Goal: Information Seeking & Learning: Learn about a topic

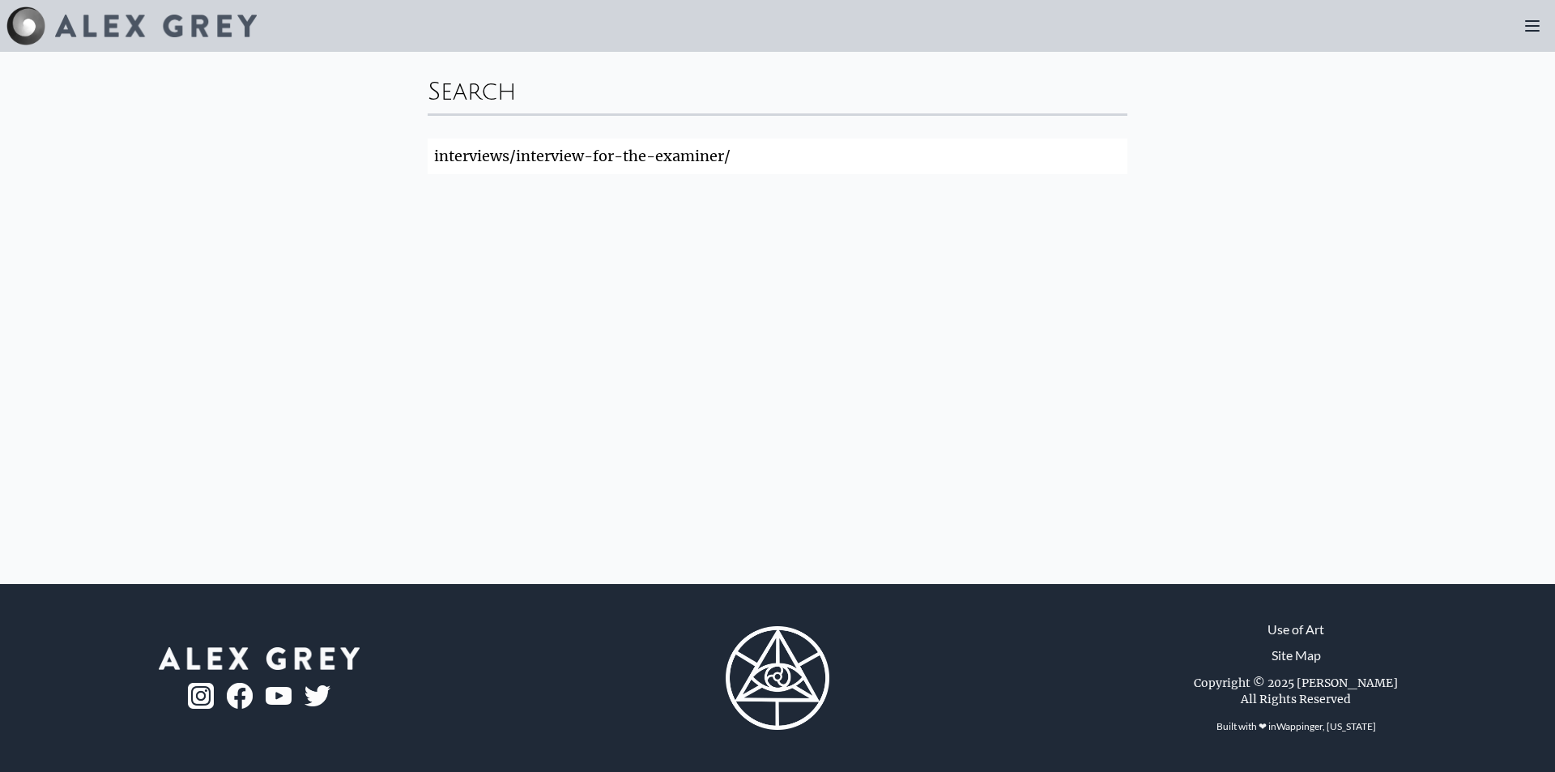
click button "Search" at bounding box center [0, 0] width 0 height 0
drag, startPoint x: 784, startPoint y: 158, endPoint x: 375, endPoint y: 154, distance: 409.0
click at [375, 154] on div "Search interviews/interview-for-the-examiner/ Search" at bounding box center [777, 318] width 1555 height 532
type input "10,00 DAYS"
click button "Search" at bounding box center [0, 0] width 0 height 0
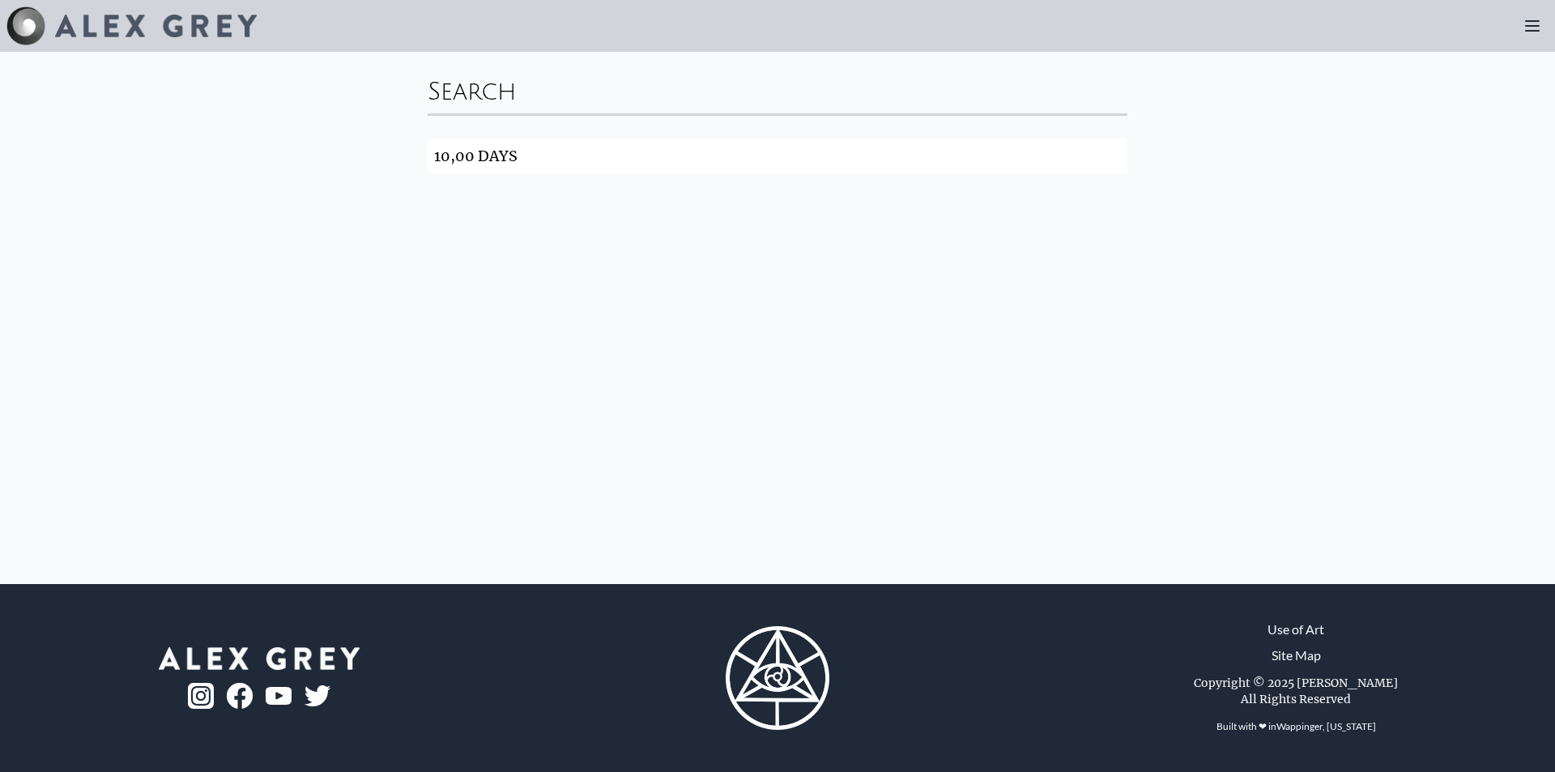
click at [632, 158] on input "10,00 DAYS" at bounding box center [778, 156] width 700 height 36
click at [880, 149] on input "10,00 DAYS" at bounding box center [778, 156] width 700 height 36
click button "Search" at bounding box center [0, 0] width 0 height 0
click at [550, 145] on input "10,00 DAYS" at bounding box center [778, 156] width 700 height 36
click at [770, 671] on img at bounding box center [778, 678] width 104 height 104
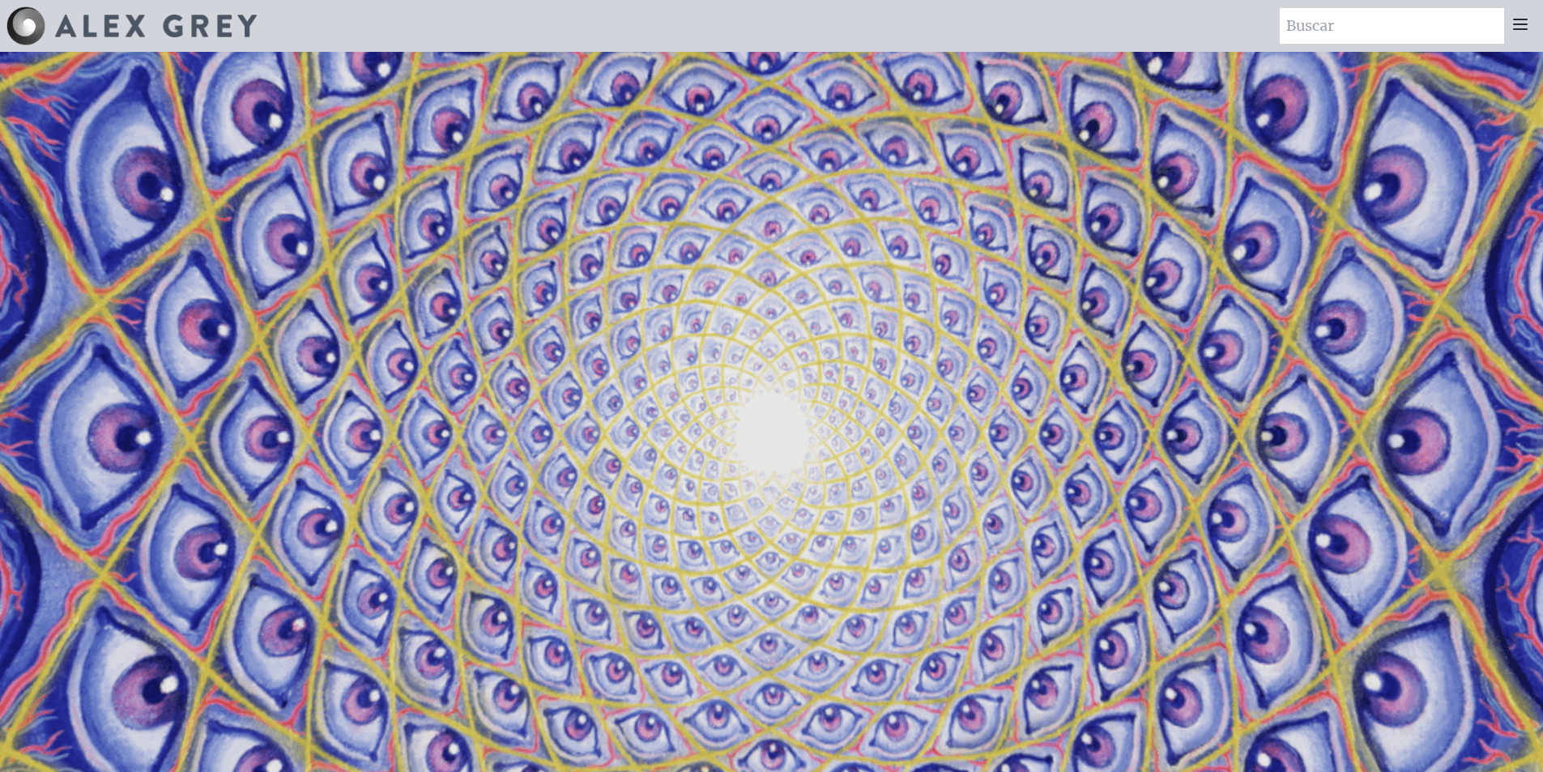
click at [1469, 19] on input "search" at bounding box center [1392, 26] width 224 height 36
type input "1"
type input "NET OF BEANG"
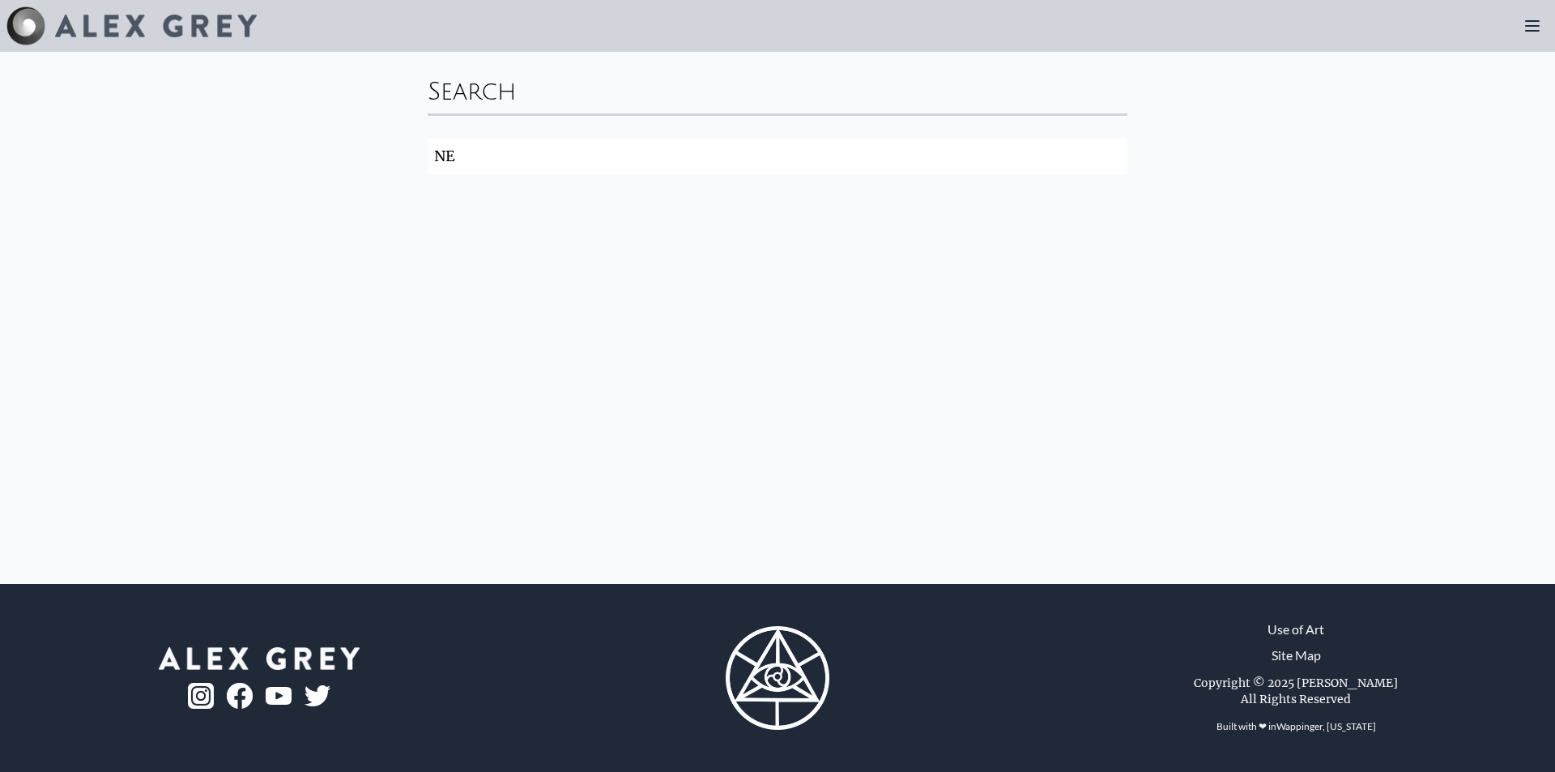
type input "N"
click at [1531, 33] on icon at bounding box center [1532, 25] width 19 height 19
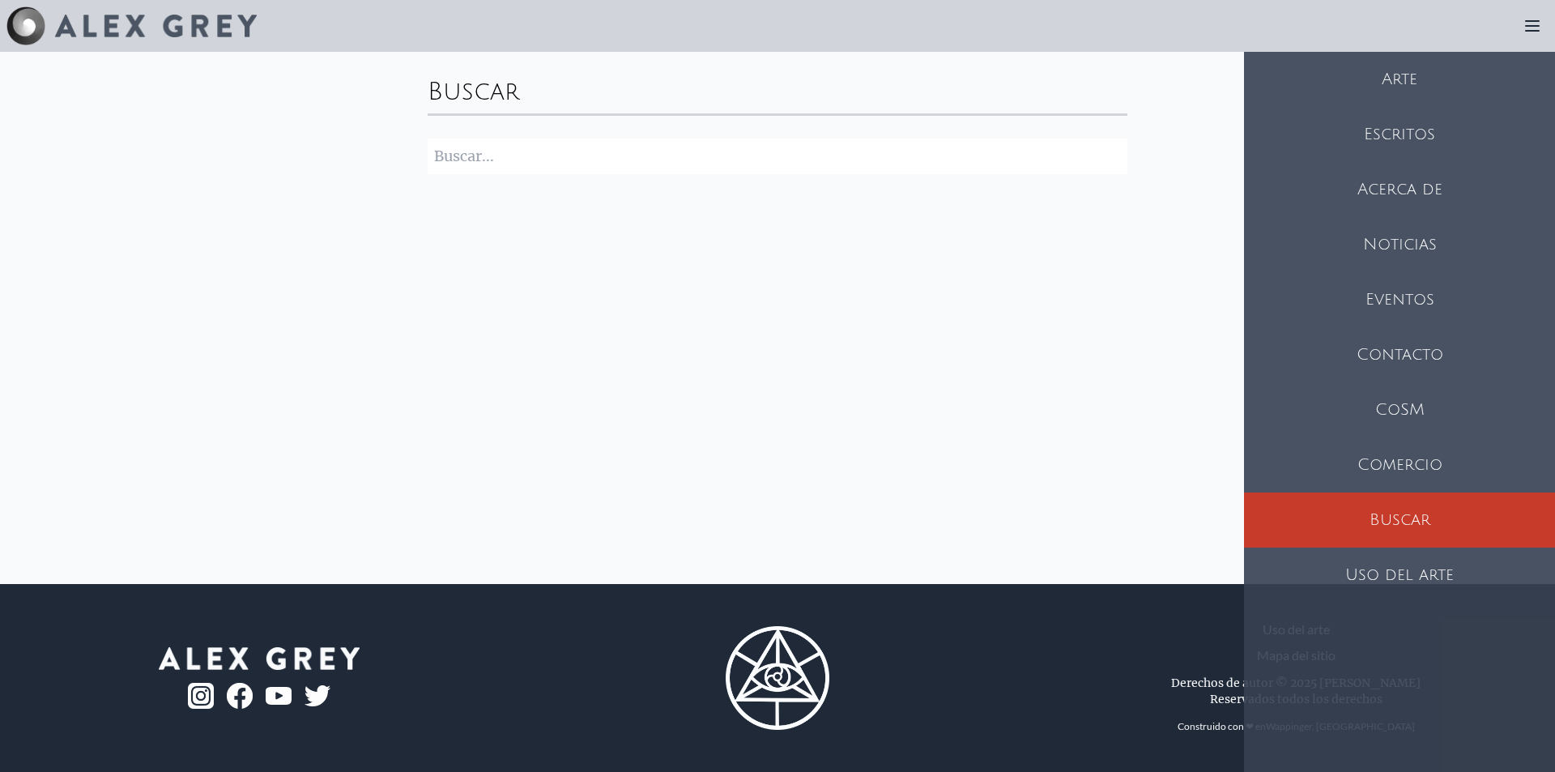
click at [1144, 354] on div "Buscar Buscar" at bounding box center [777, 318] width 1555 height 532
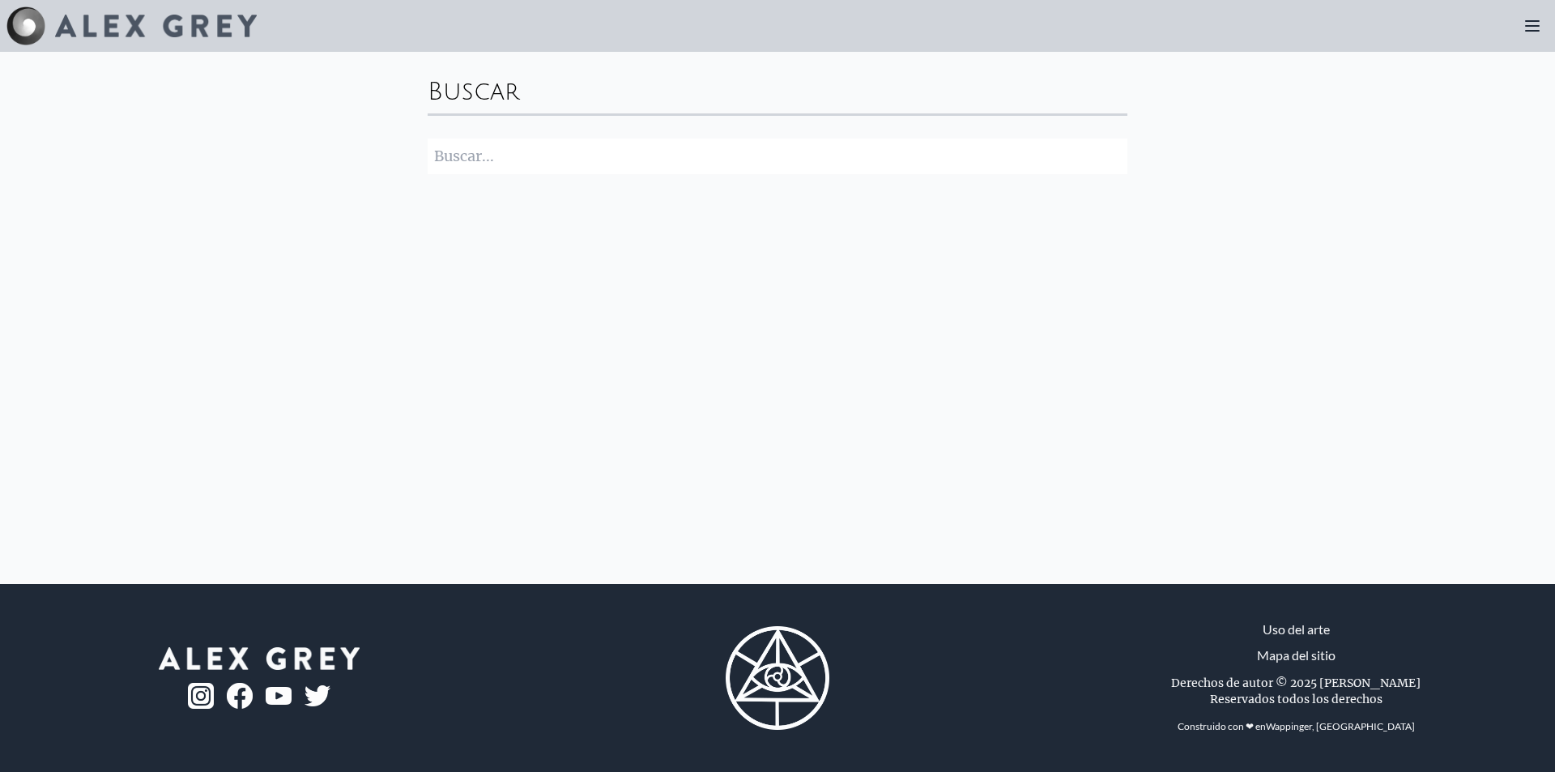
click at [561, 164] on input "search" at bounding box center [778, 156] width 700 height 36
click at [520, 146] on input "search" at bounding box center [778, 156] width 700 height 36
paste input "Net of Being"
type input "Net of Being"
click button "Buscar" at bounding box center [0, 0] width 0 height 0
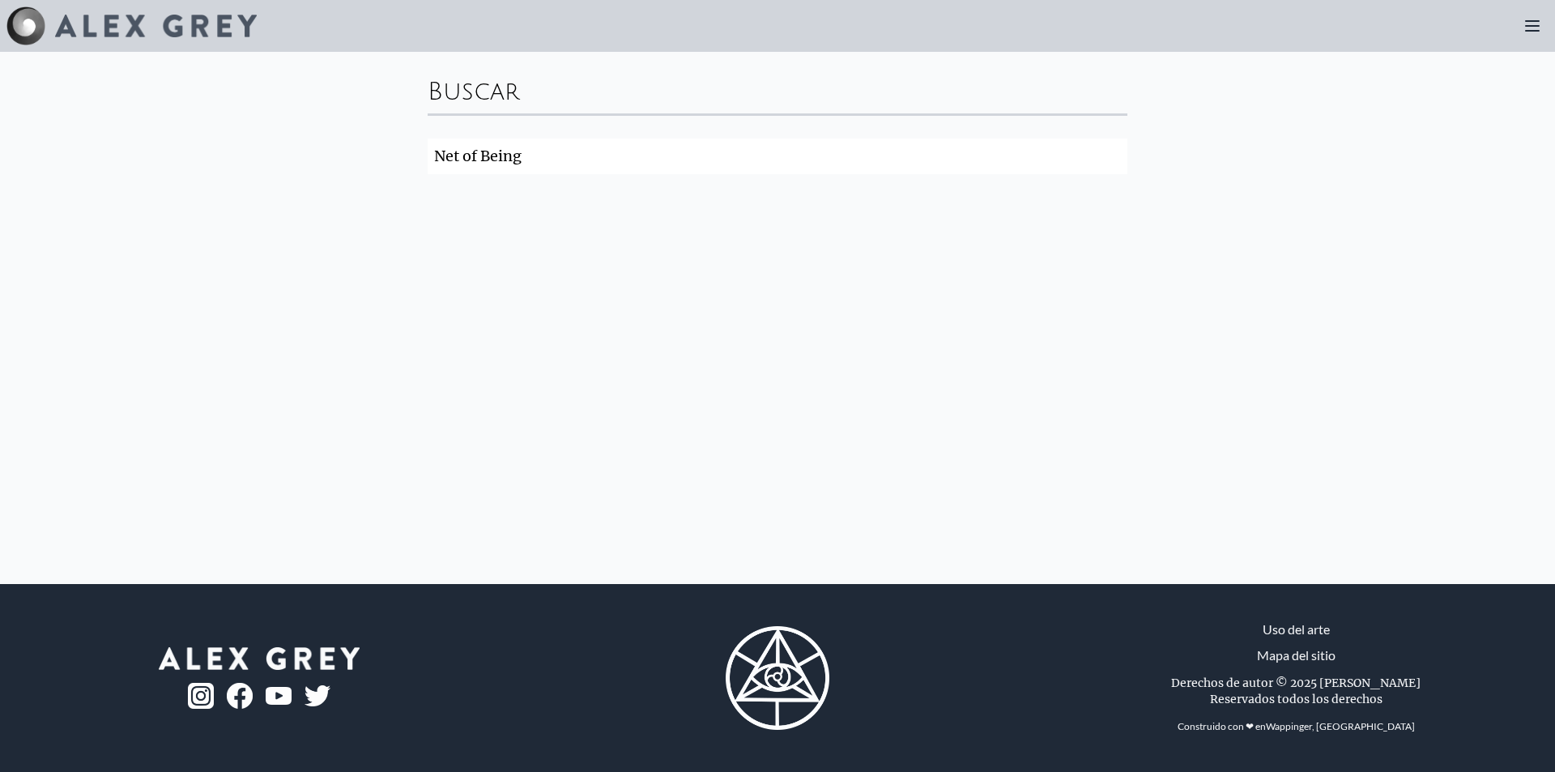
click at [1008, 166] on input "Net of Being" at bounding box center [778, 156] width 700 height 36
click button "Buscar" at bounding box center [0, 0] width 0 height 0
click at [843, 163] on input "Net of Being" at bounding box center [778, 156] width 700 height 36
click at [771, 701] on img at bounding box center [778, 678] width 104 height 104
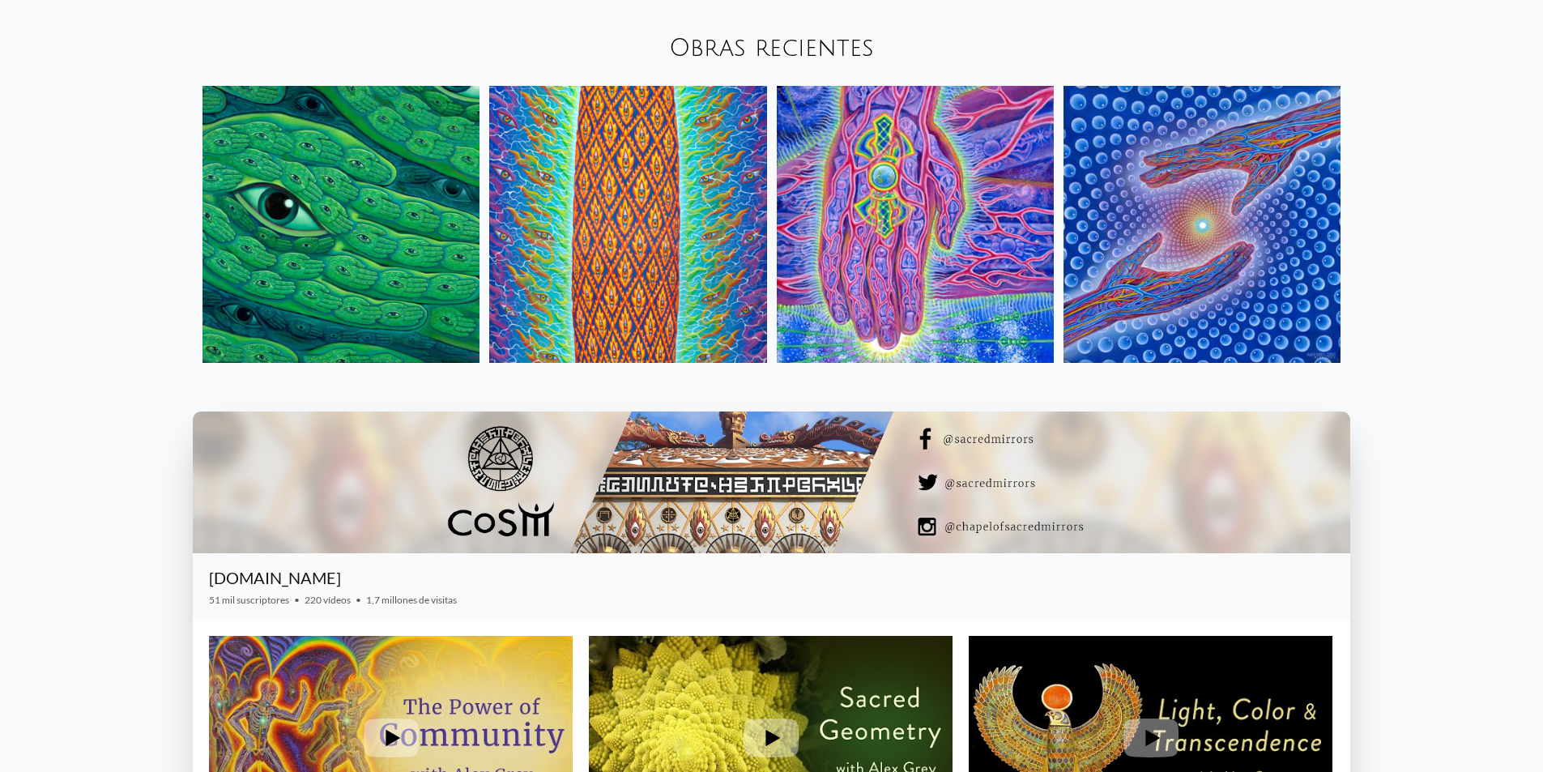
scroll to position [2187, 0]
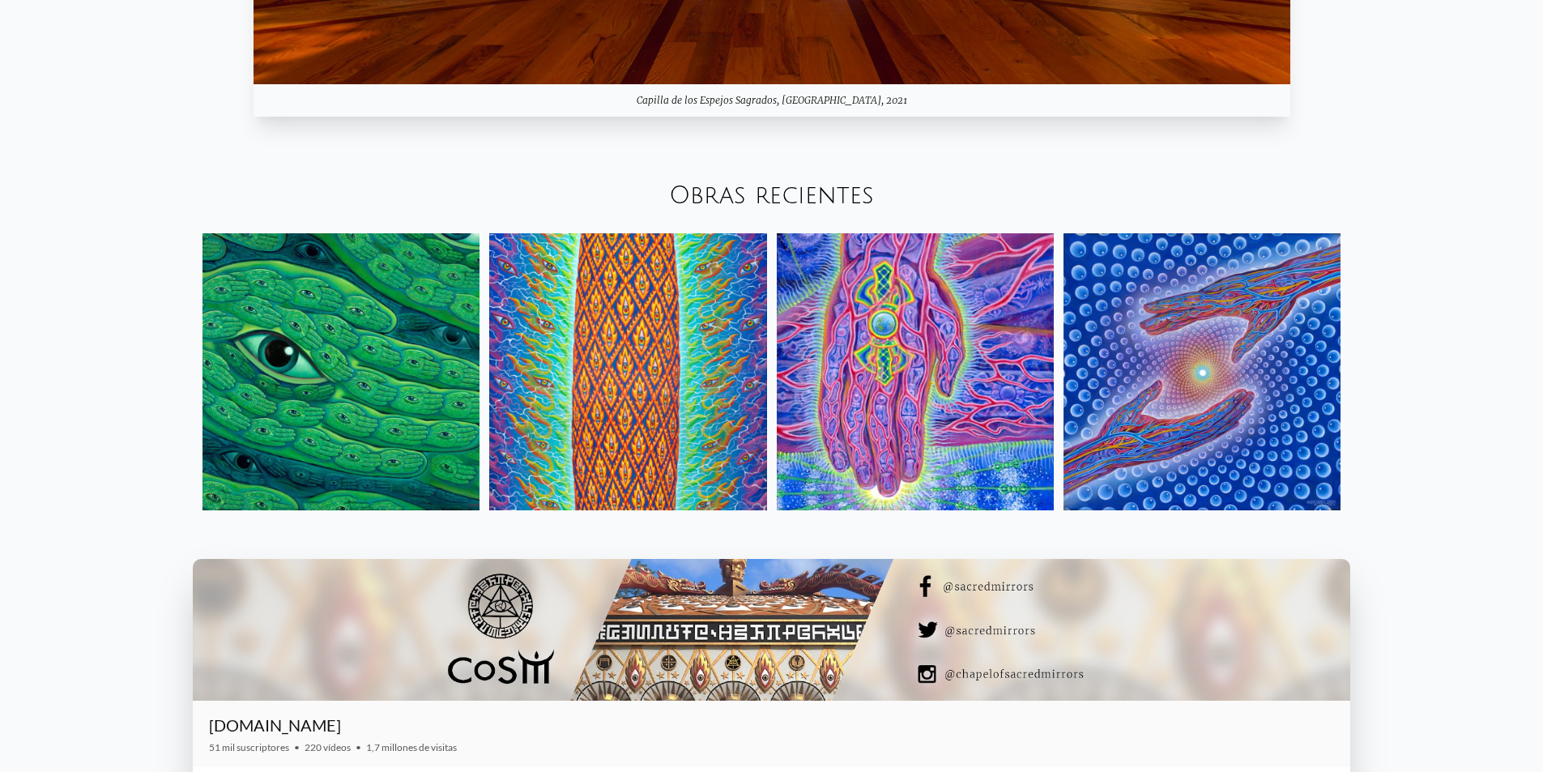
click at [804, 196] on font "Obras recientes" at bounding box center [771, 195] width 205 height 27
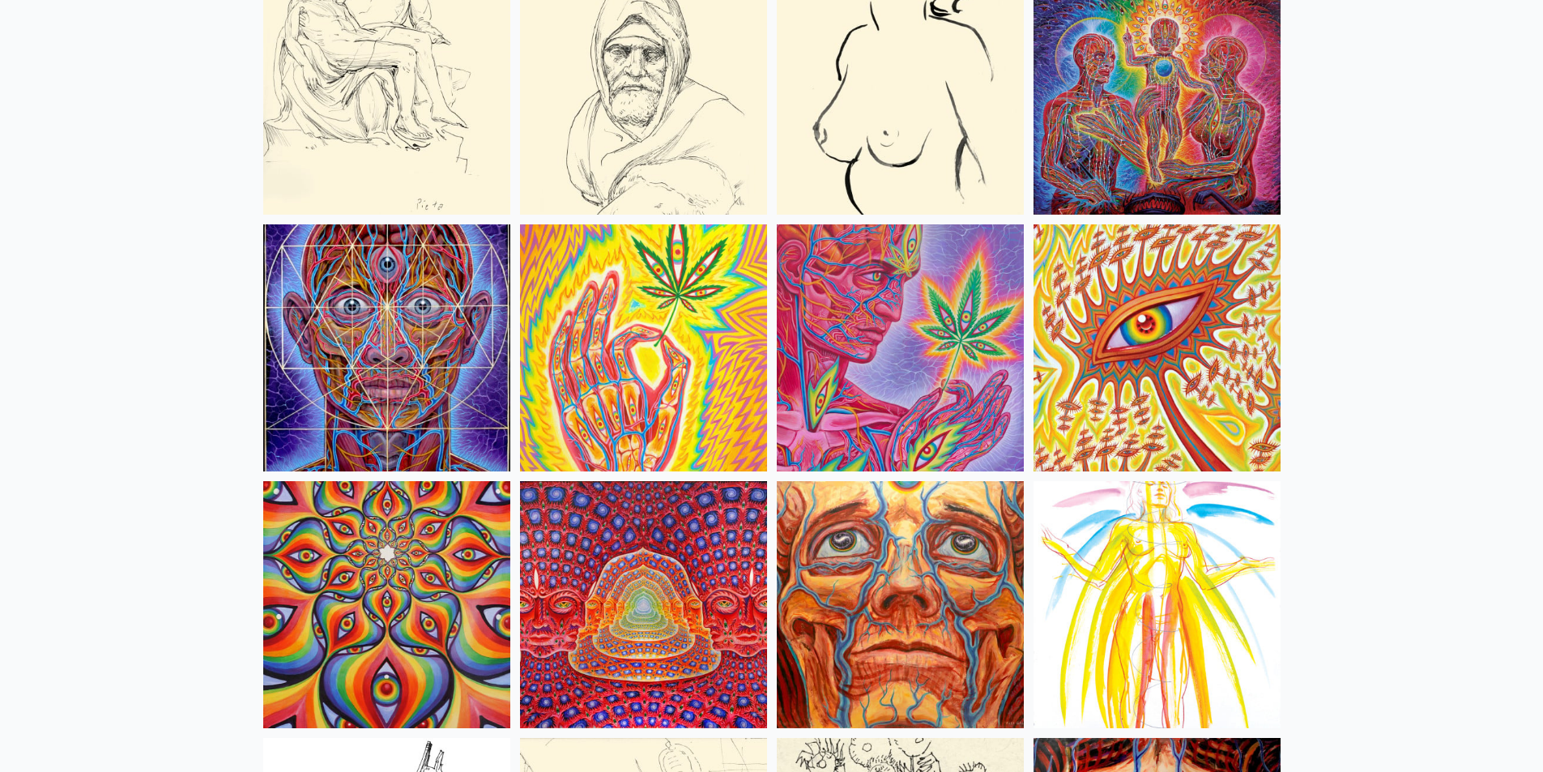
scroll to position [6705, 0]
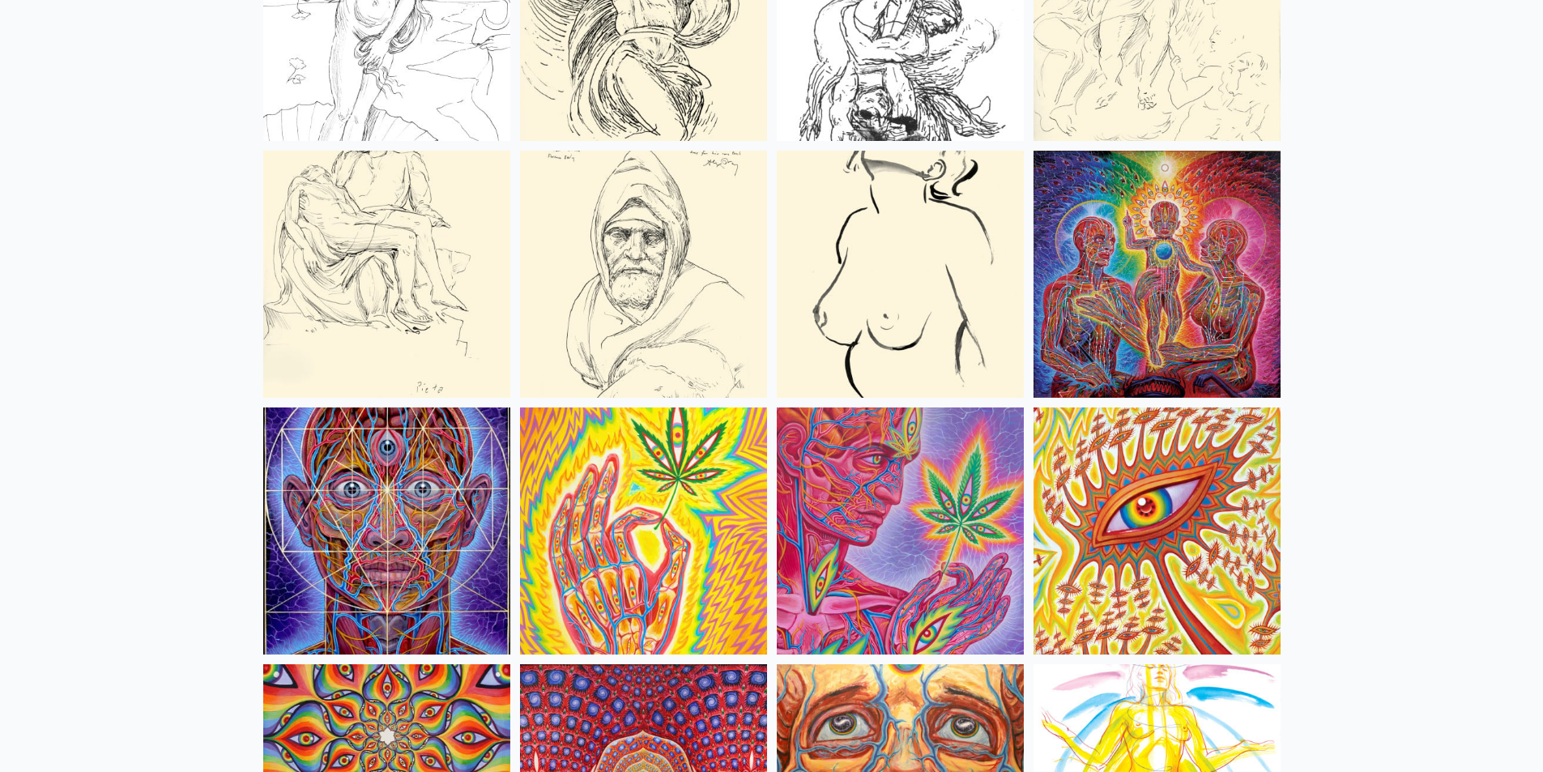
click at [697, 442] on img at bounding box center [643, 530] width 247 height 247
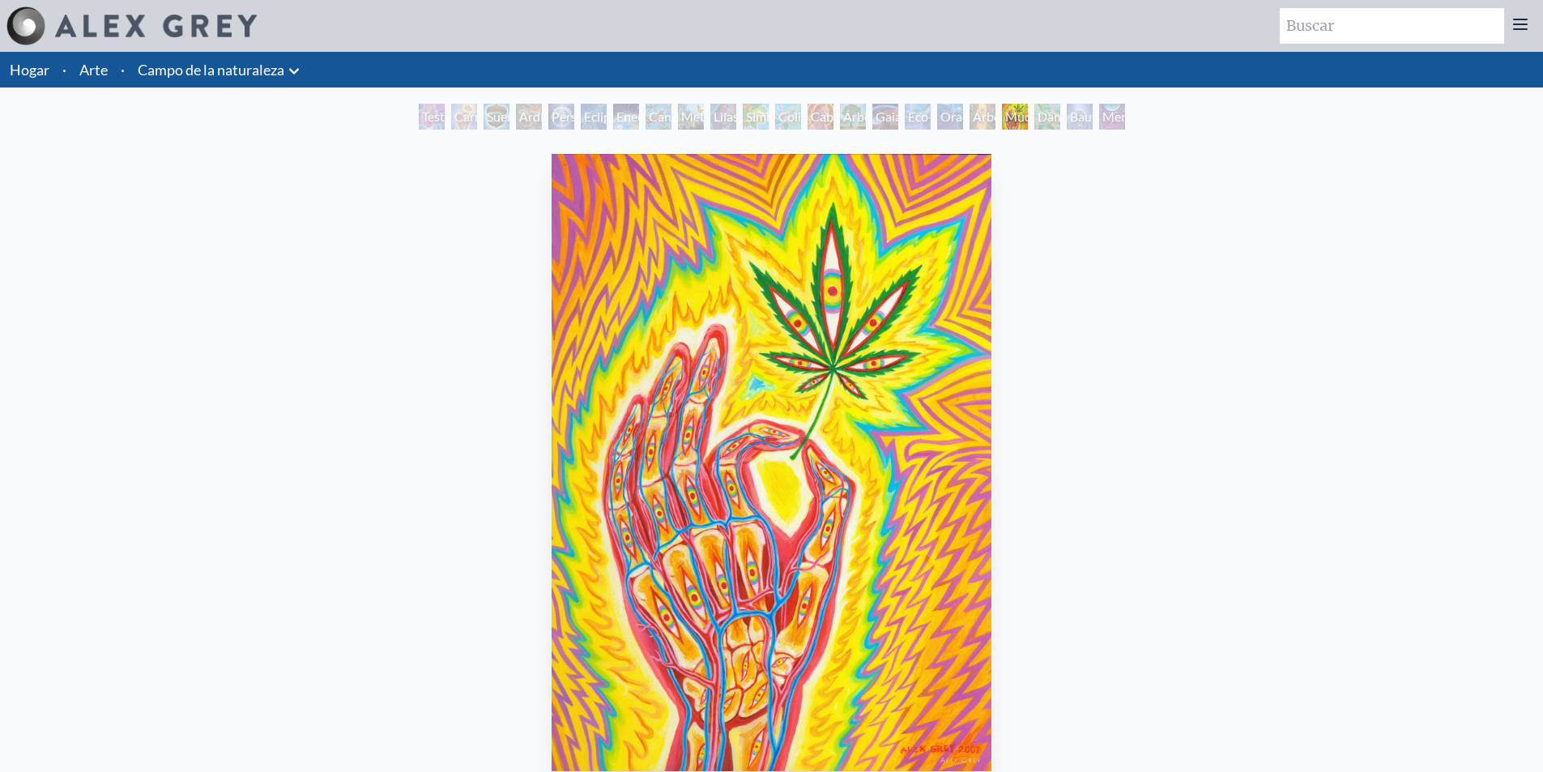
click at [104, 74] on font "Arte" at bounding box center [93, 70] width 28 height 18
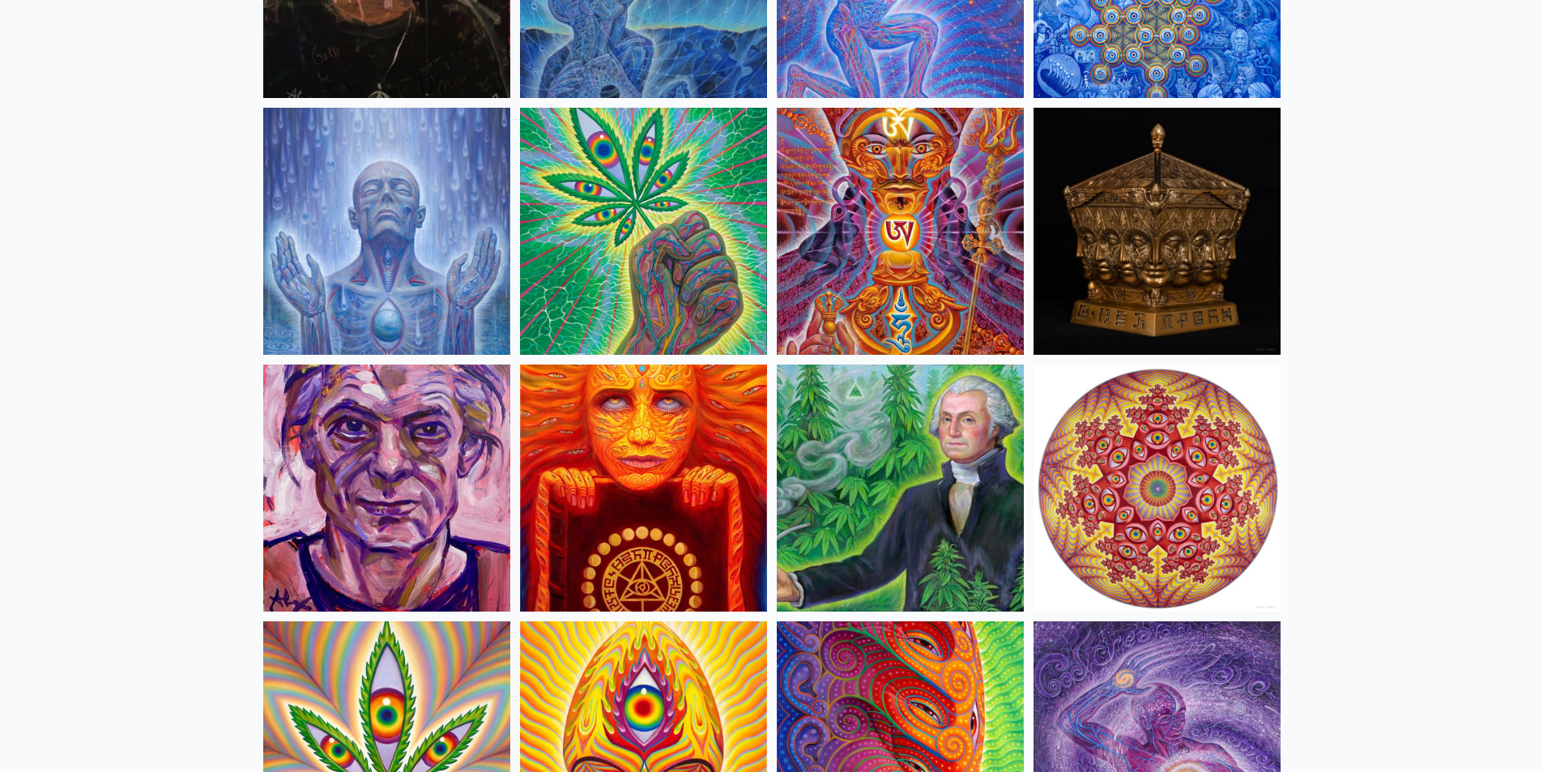
scroll to position [2430, 0]
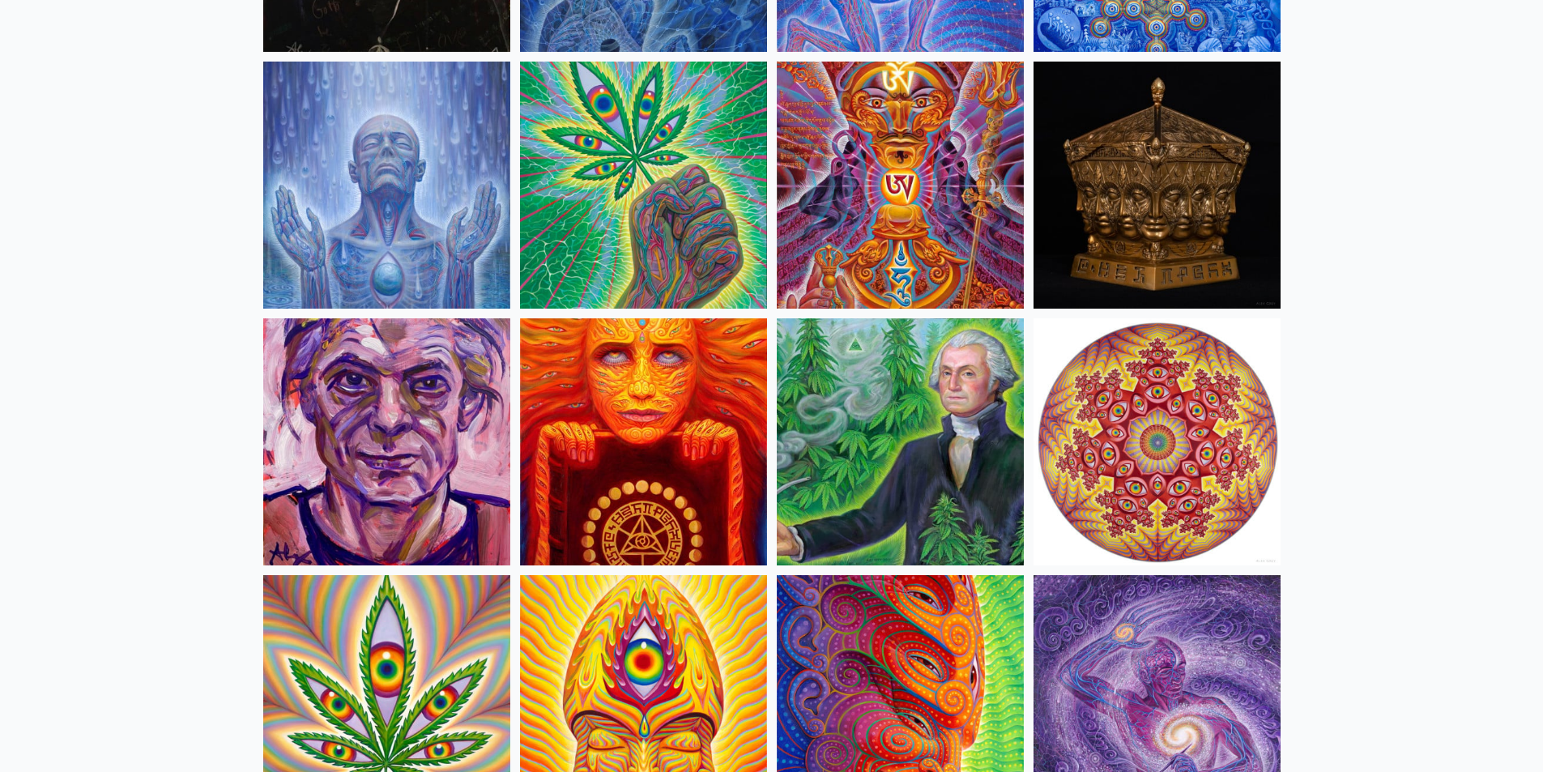
click at [704, 285] on img at bounding box center [643, 185] width 247 height 247
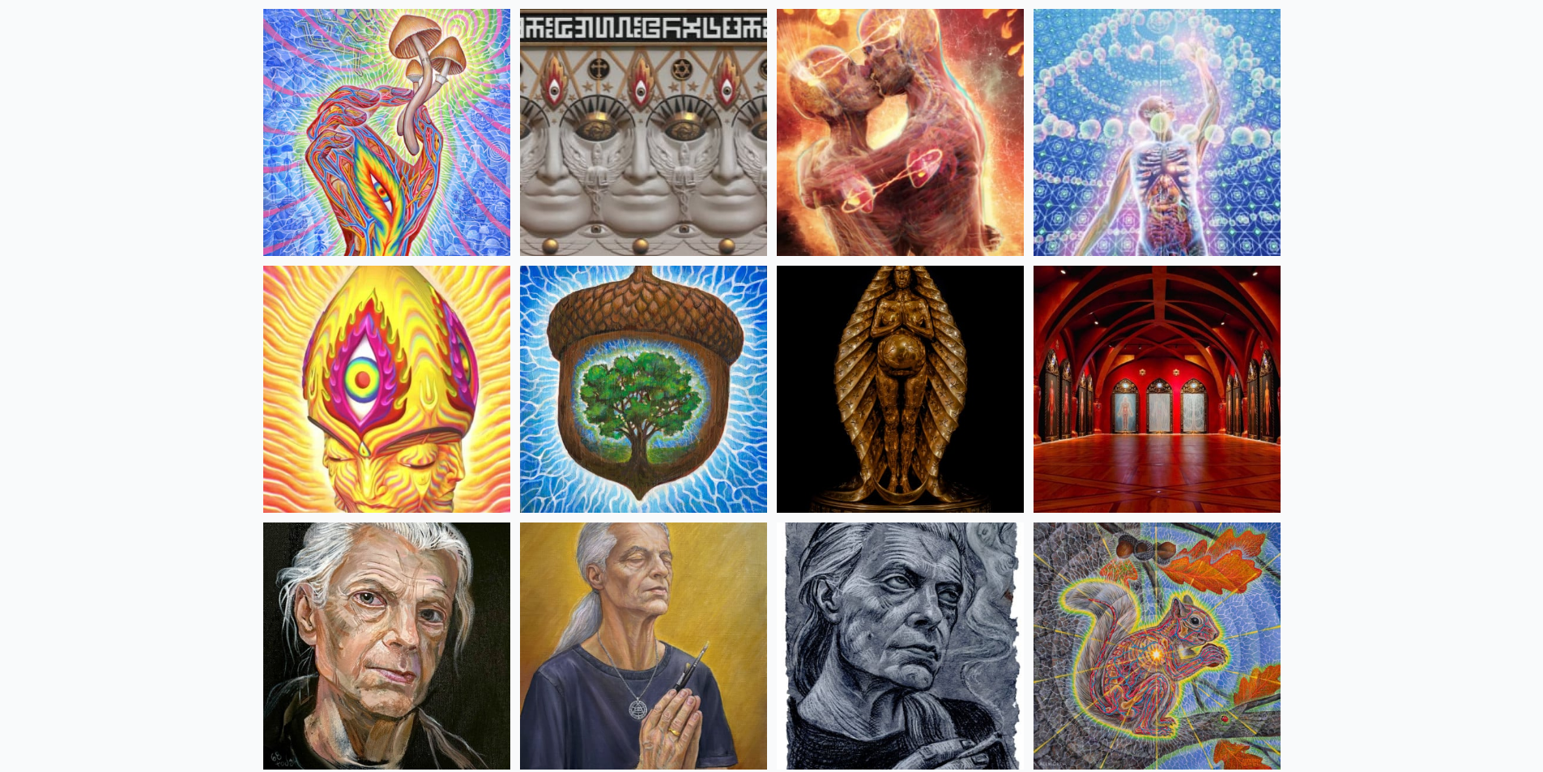
scroll to position [567, 0]
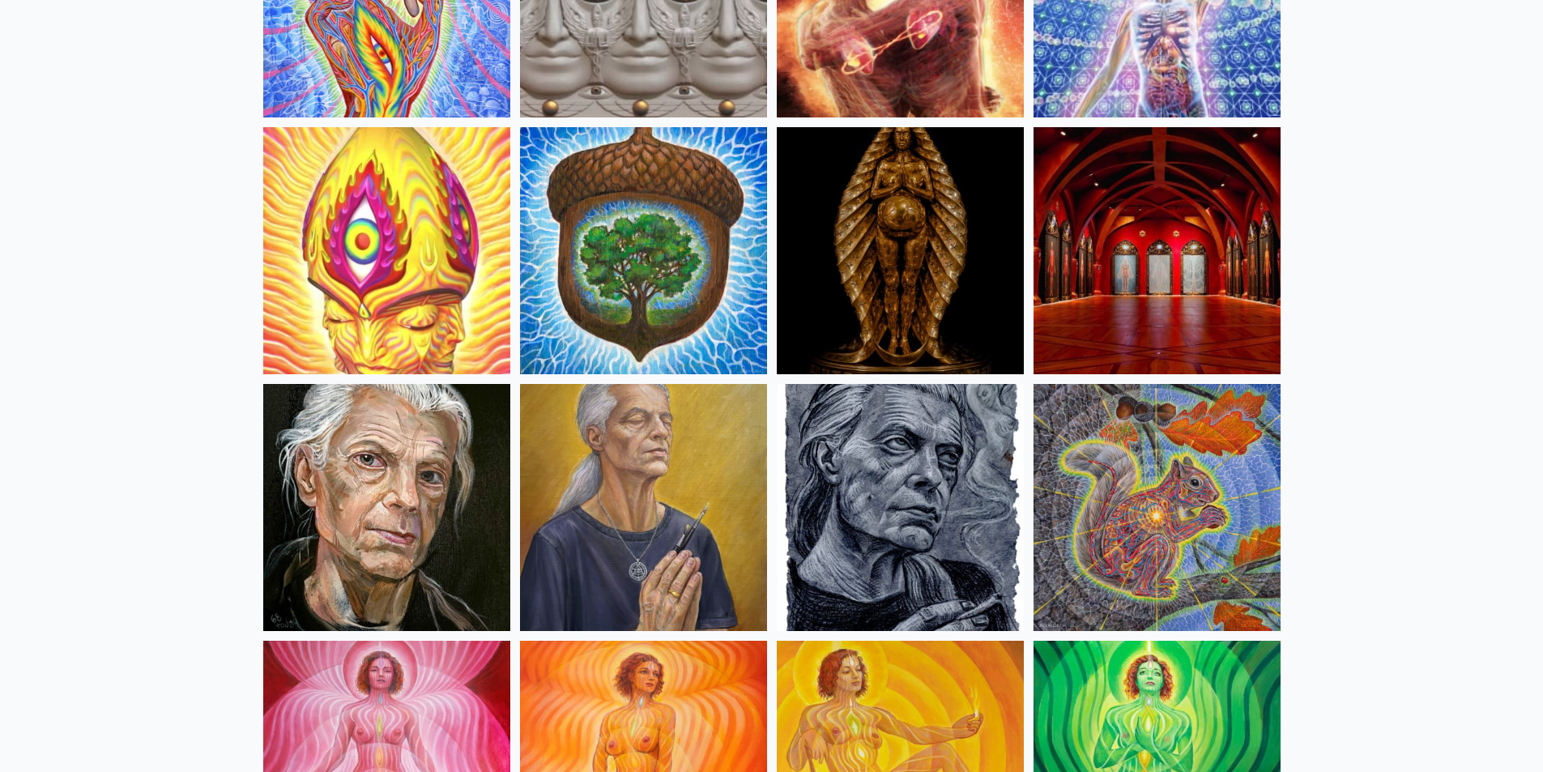
click at [429, 294] on img at bounding box center [386, 250] width 247 height 247
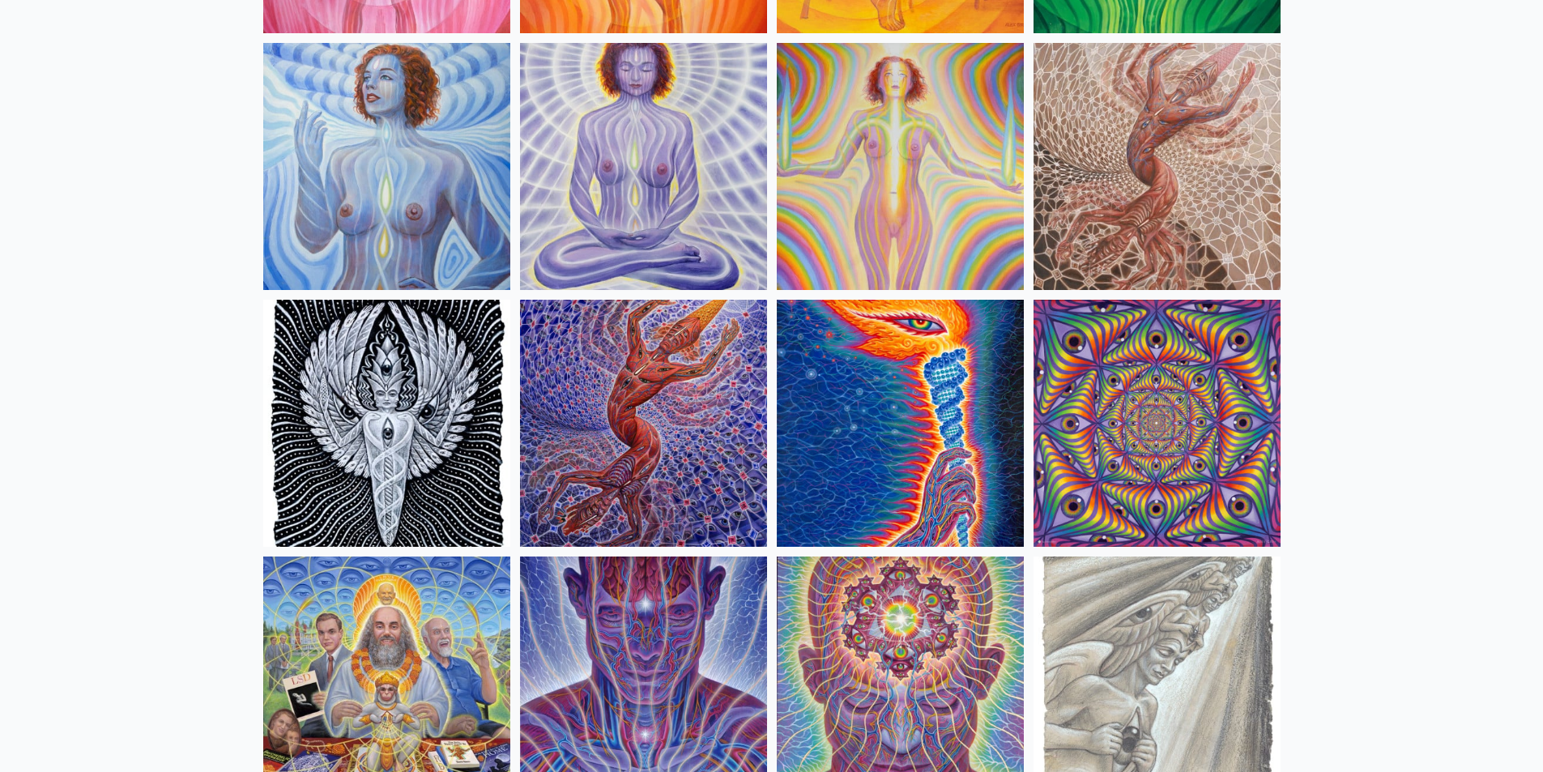
scroll to position [1458, 0]
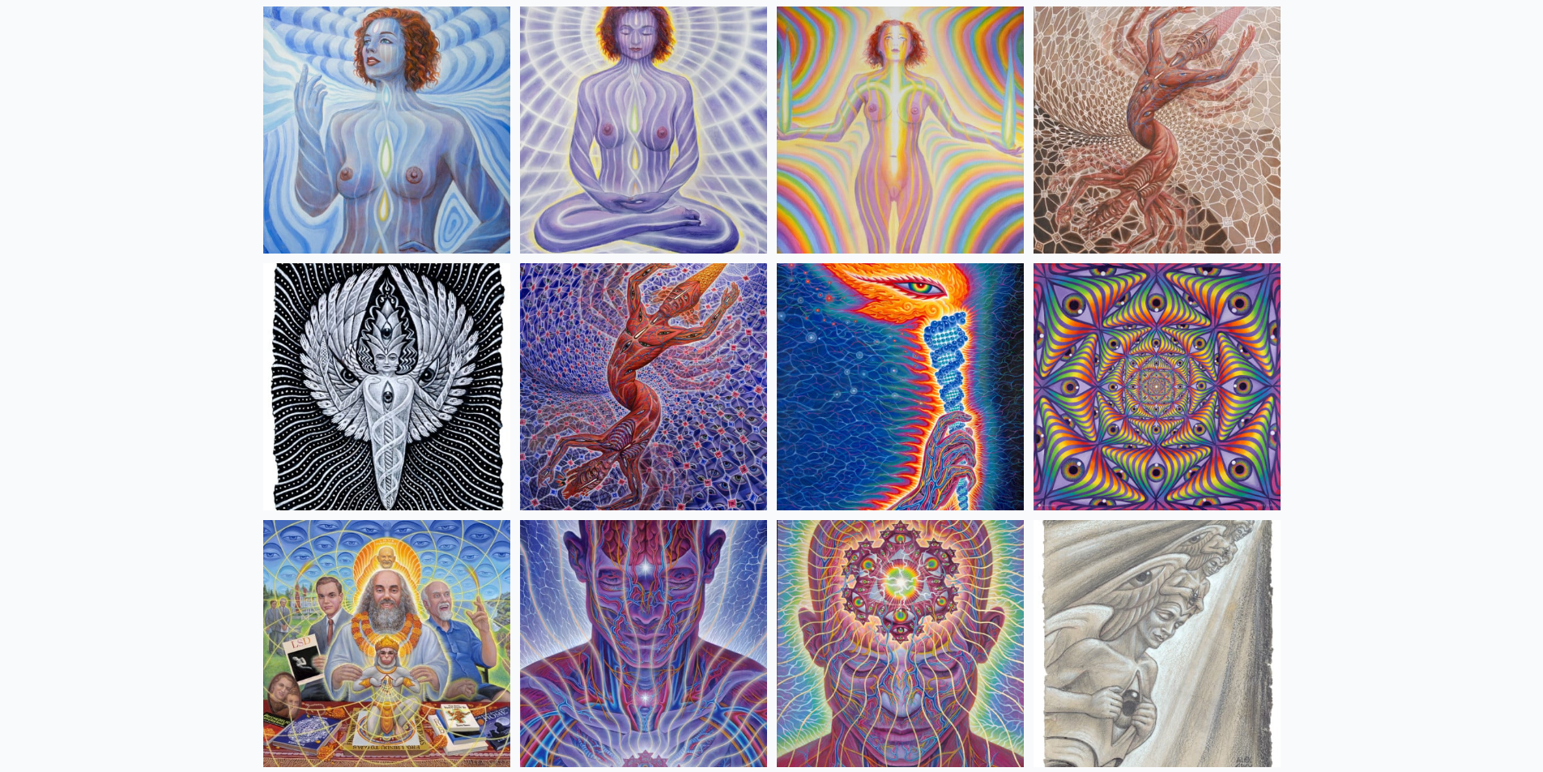
click at [1105, 420] on img at bounding box center [1156, 386] width 247 height 247
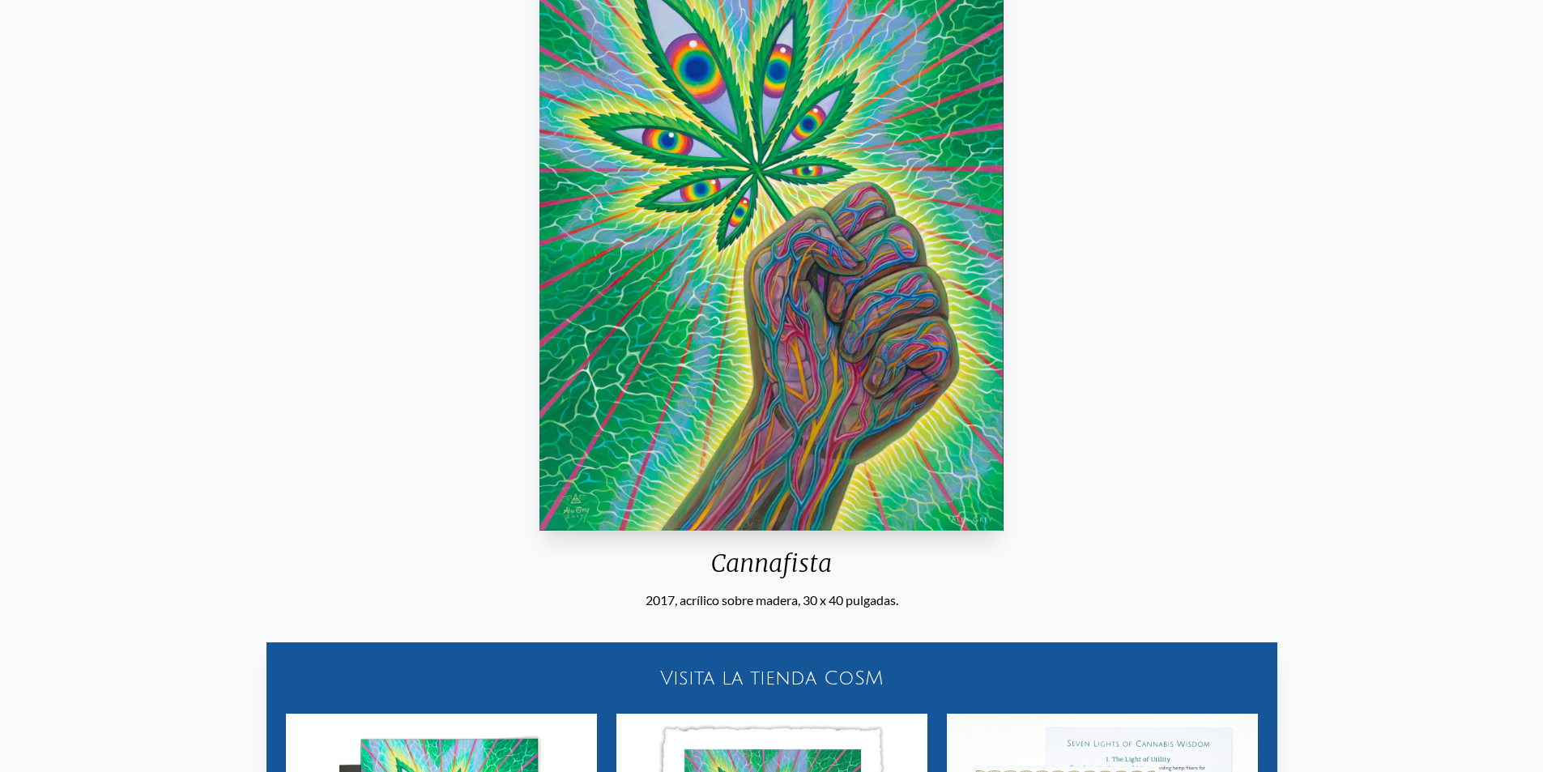
scroll to position [324, 0]
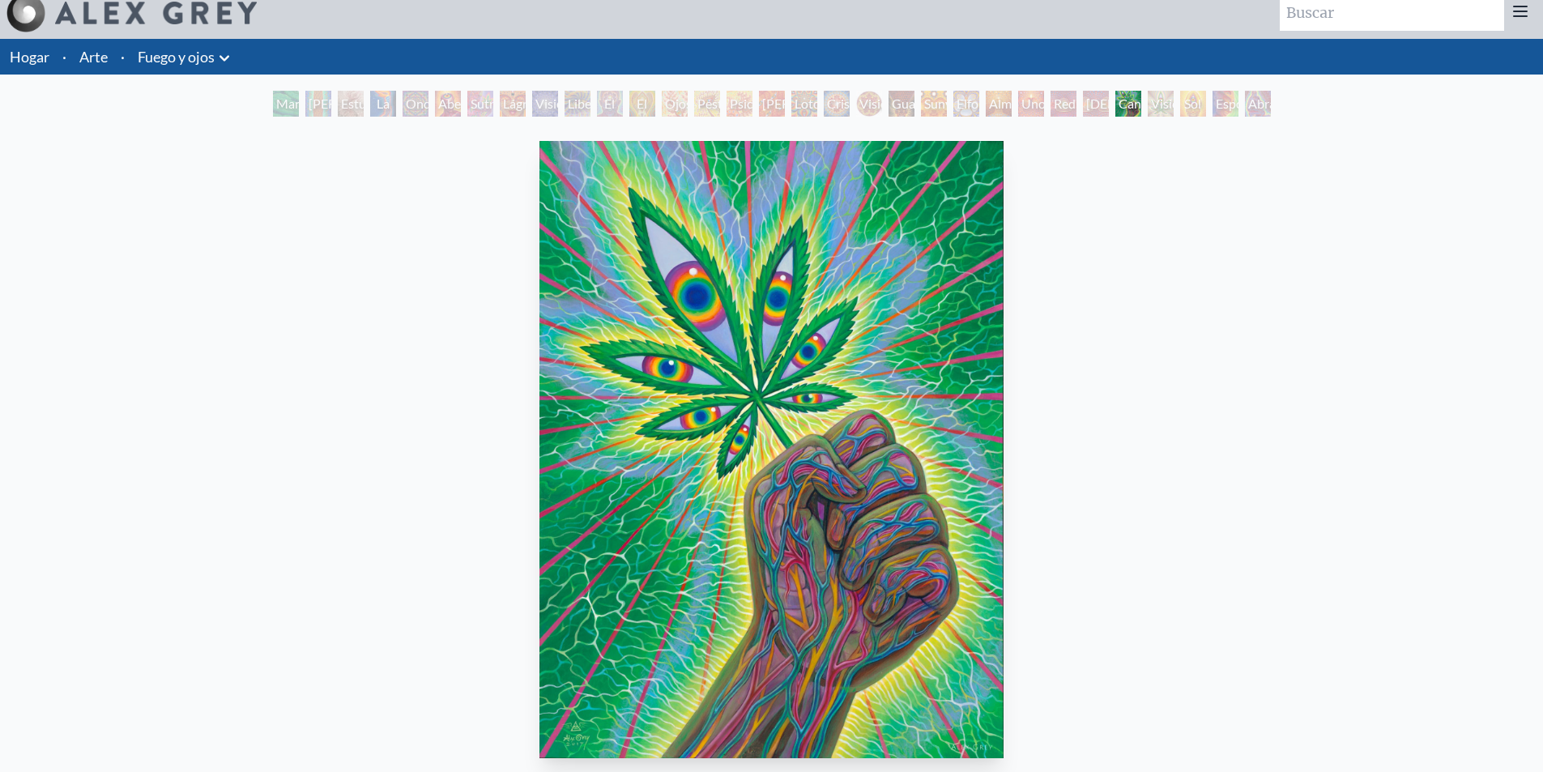
scroll to position [243, 0]
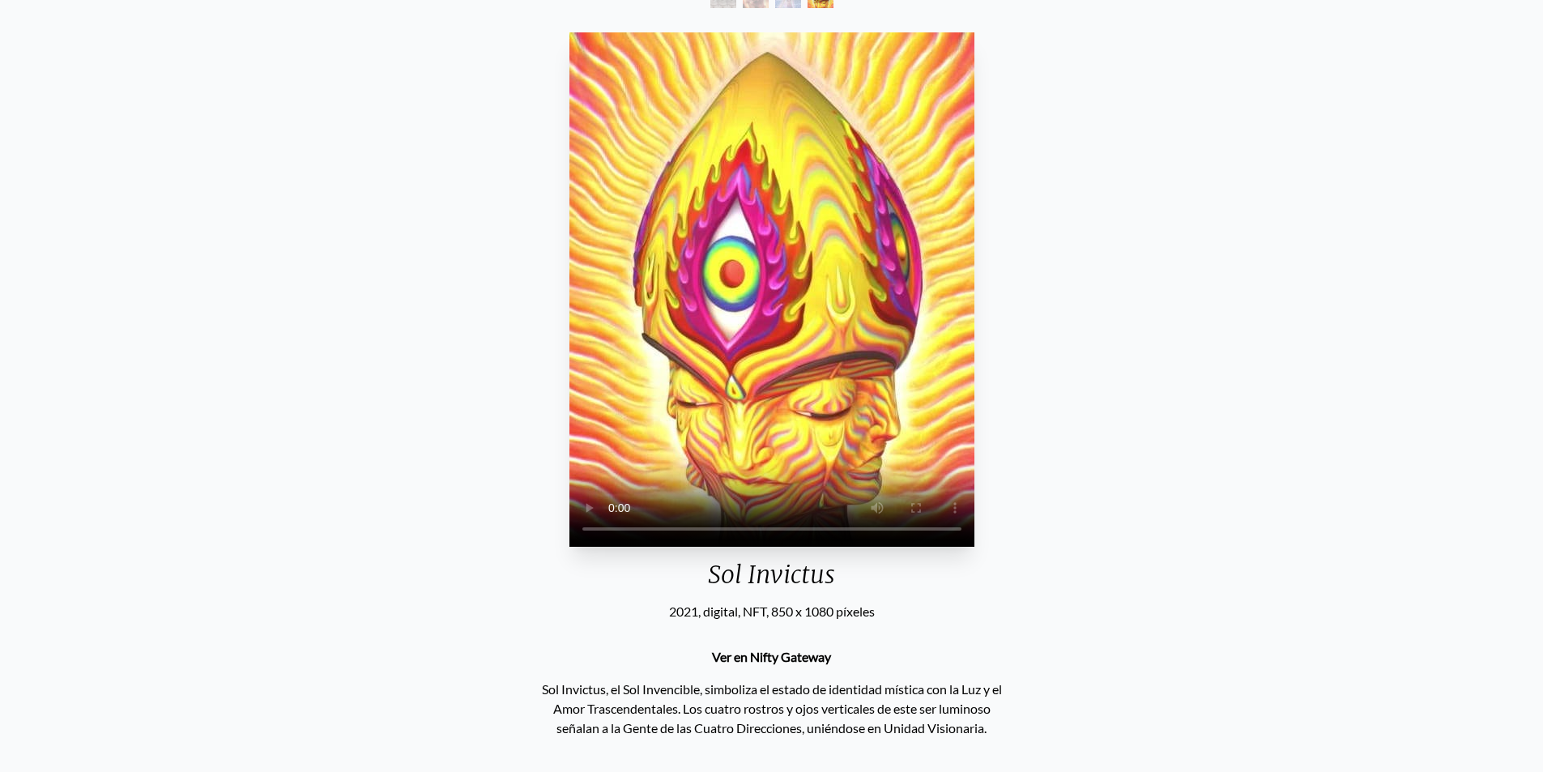
scroll to position [162, 0]
